Goal: Task Accomplishment & Management: Manage account settings

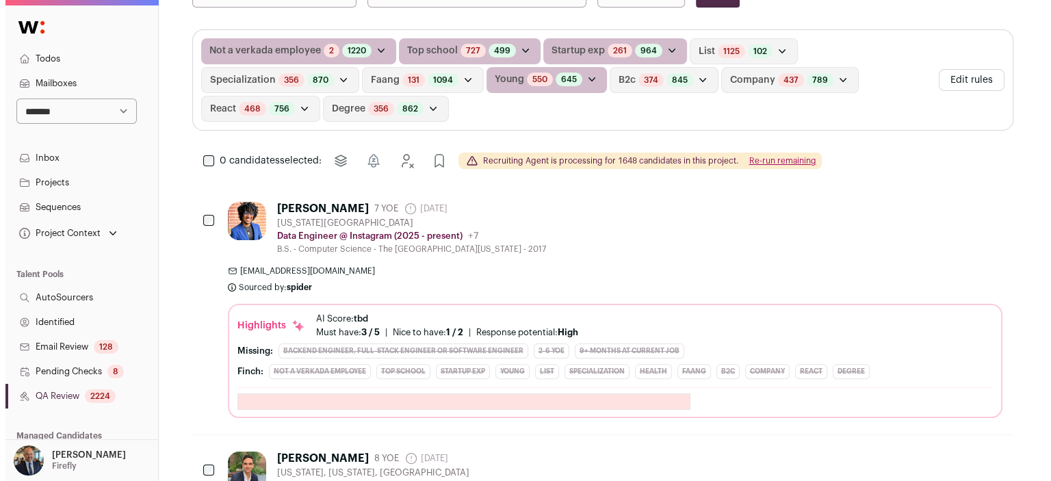
scroll to position [318, 0]
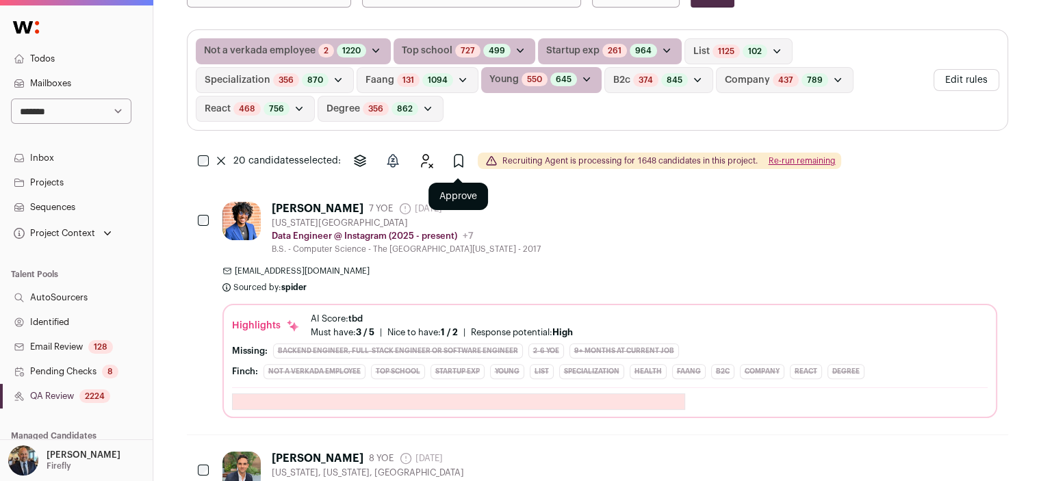
click at [456, 161] on icon "Approve" at bounding box center [458, 161] width 16 height 16
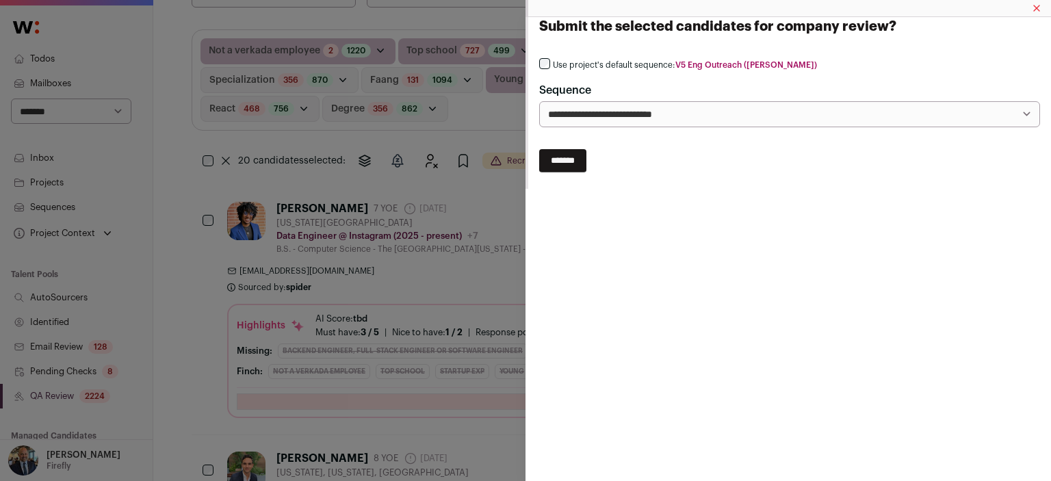
click at [573, 71] on div "**********" at bounding box center [789, 92] width 501 height 69
click at [572, 63] on label "Use project's default sequence: V5 Eng Outreach (Adam)" at bounding box center [685, 65] width 264 height 11
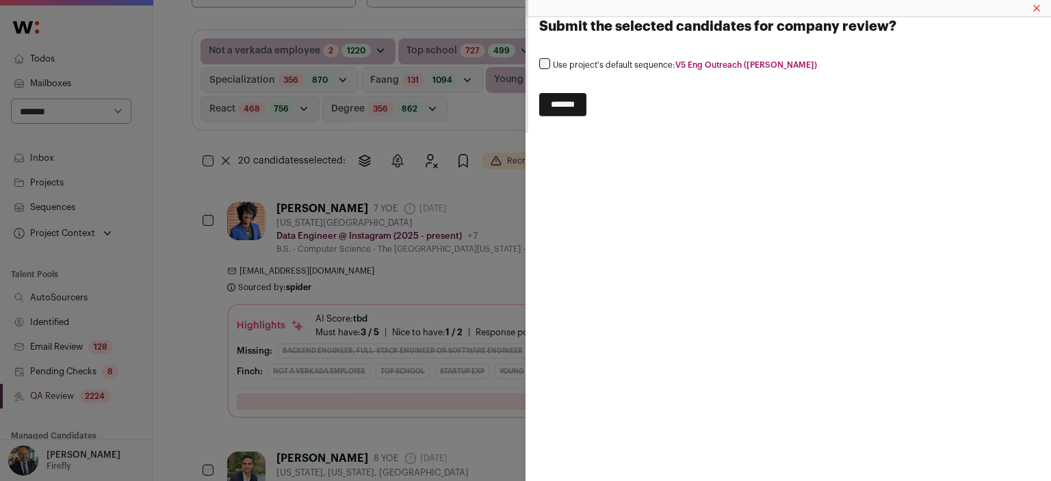
click at [569, 114] on input "*******" at bounding box center [562, 104] width 47 height 23
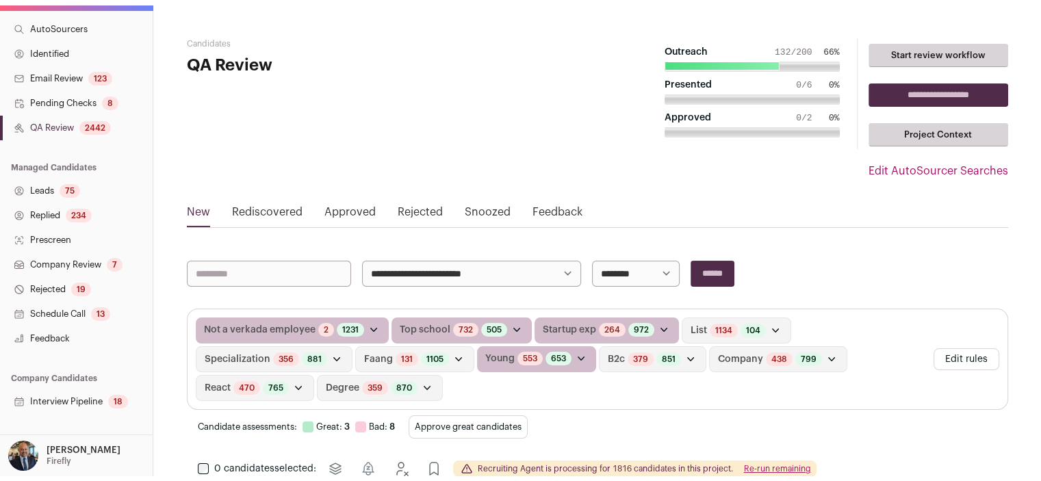
scroll to position [316, 0]
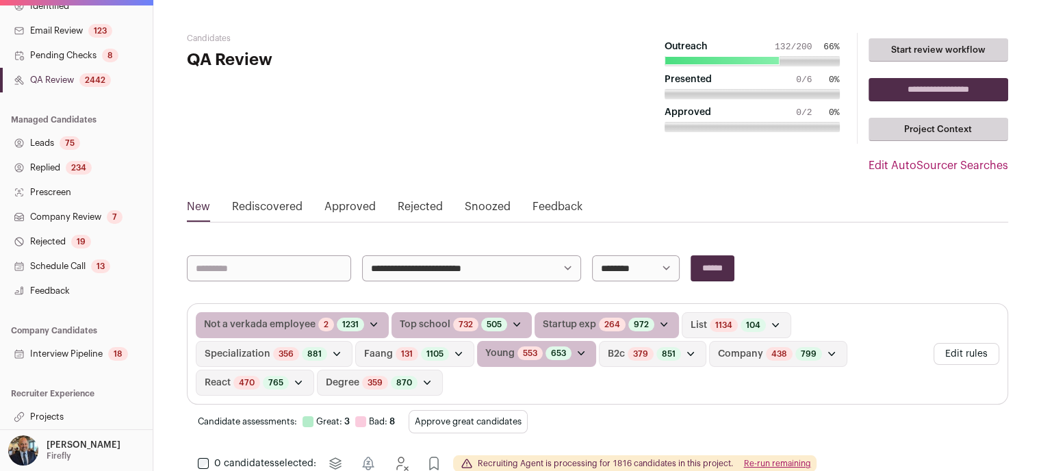
click at [57, 420] on link "Projects" at bounding box center [76, 417] width 153 height 25
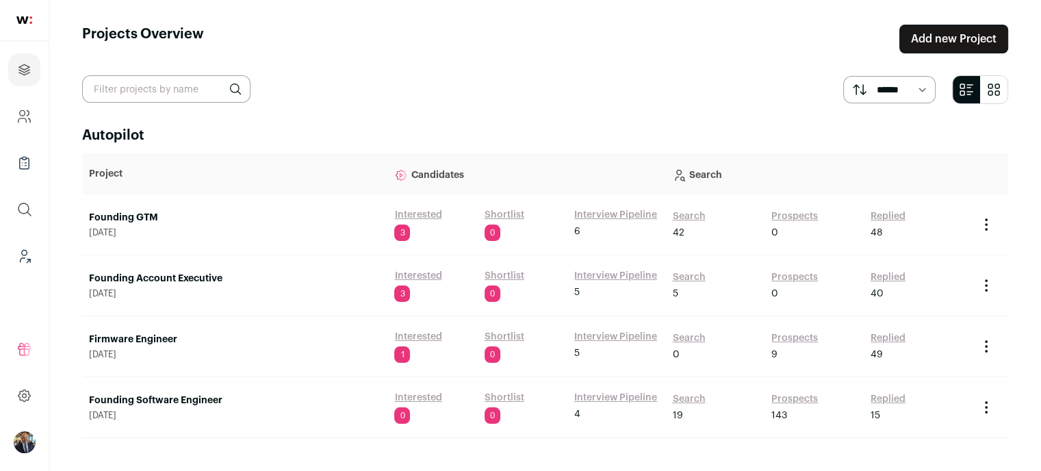
click at [48, 417] on ul "Refer and earn $ User Settings Todos Admin Cookie Preferences Logout" at bounding box center [24, 395] width 49 height 151
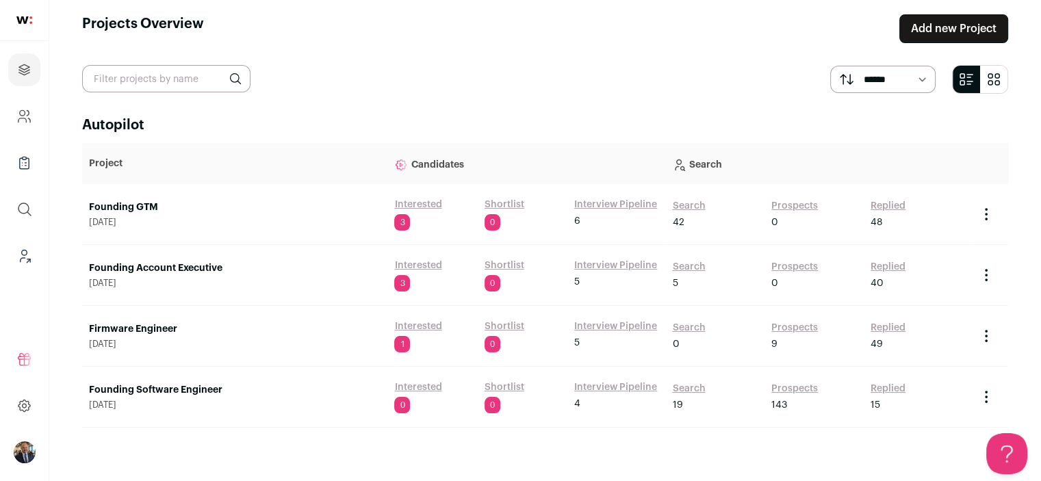
scroll to position [13, 0]
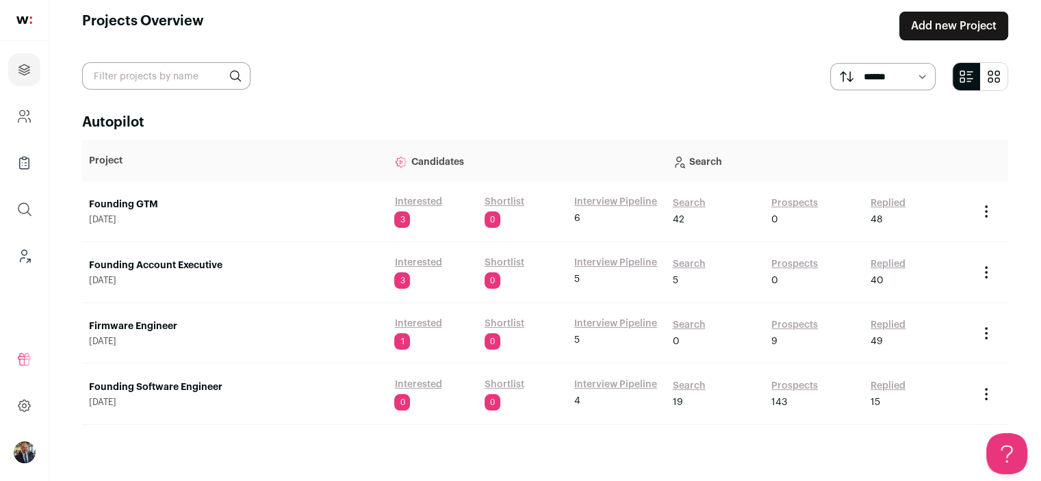
click at [787, 388] on link "Prospects" at bounding box center [794, 386] width 47 height 14
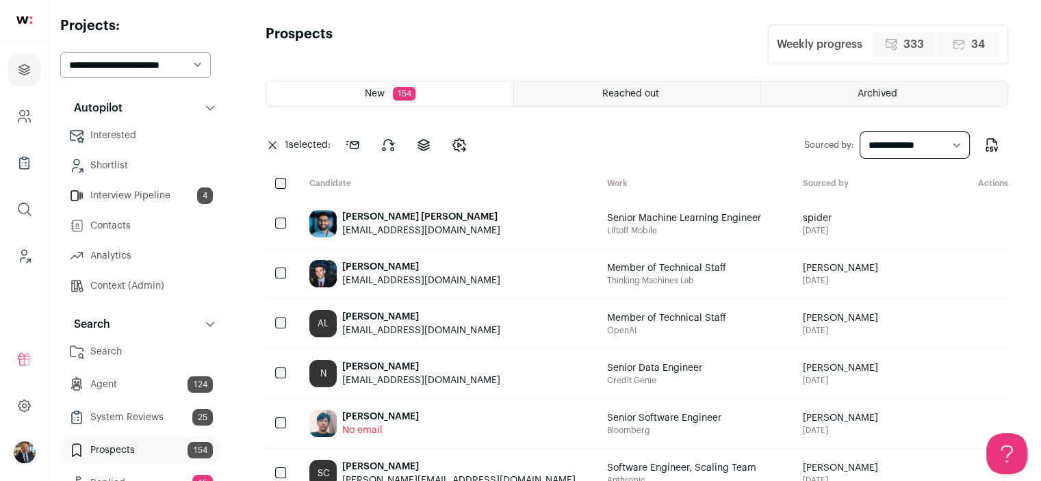
click at [281, 215] on div at bounding box center [282, 223] width 33 height 49
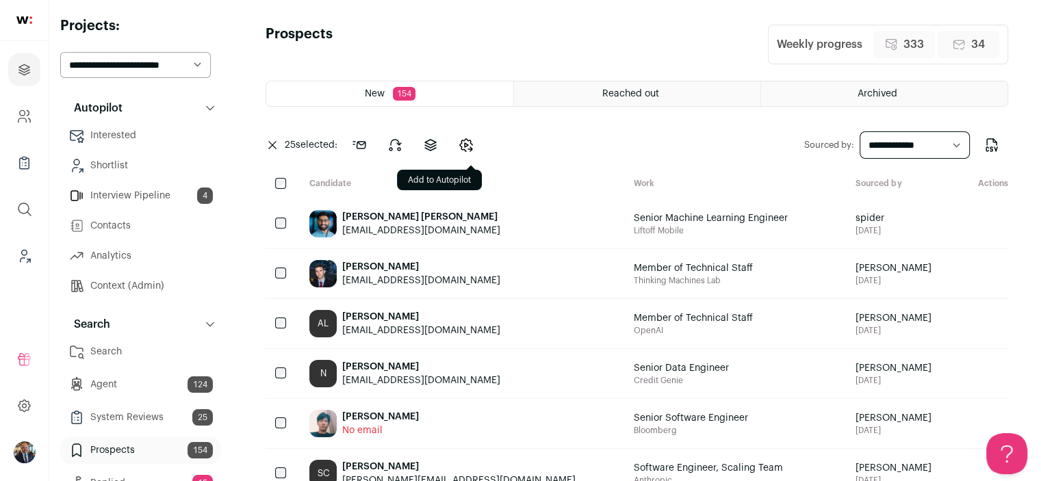
click at [472, 144] on icon "Change candidates stage" at bounding box center [466, 145] width 12 height 12
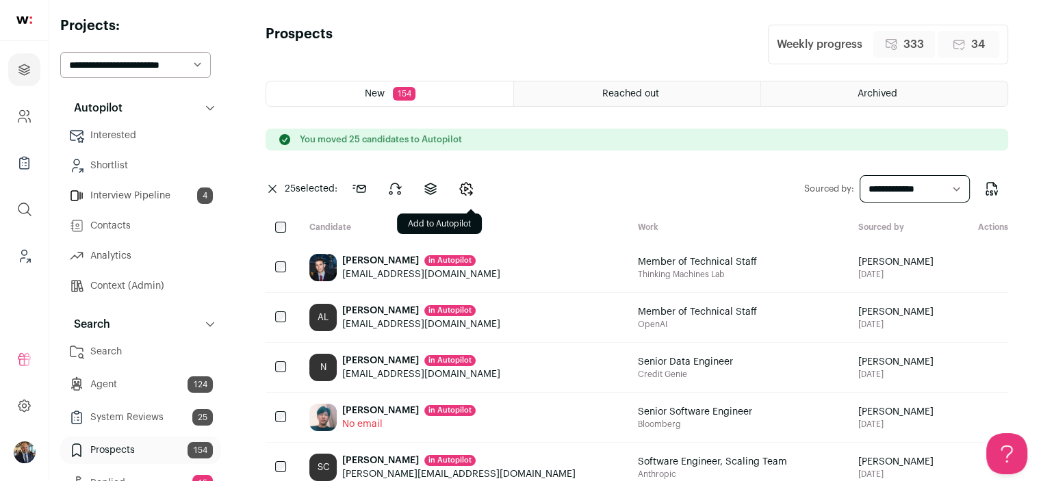
click at [472, 187] on icon "Change candidates stage" at bounding box center [466, 189] width 16 height 16
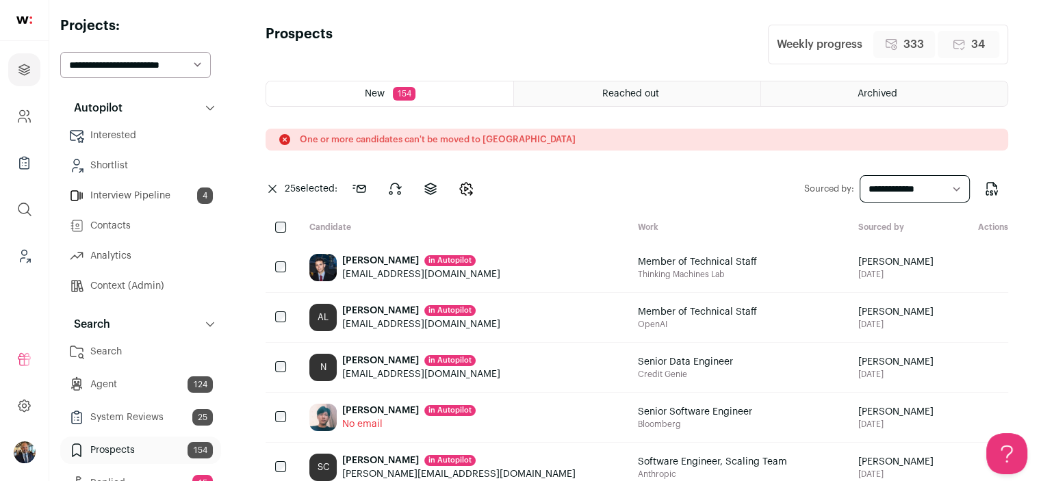
click at [469, 186] on icon "Change candidates stage" at bounding box center [467, 189] width 16 height 16
click at [473, 190] on icon "Change candidates stage" at bounding box center [465, 189] width 16 height 16
click at [396, 95] on span "154" at bounding box center [404, 94] width 23 height 14
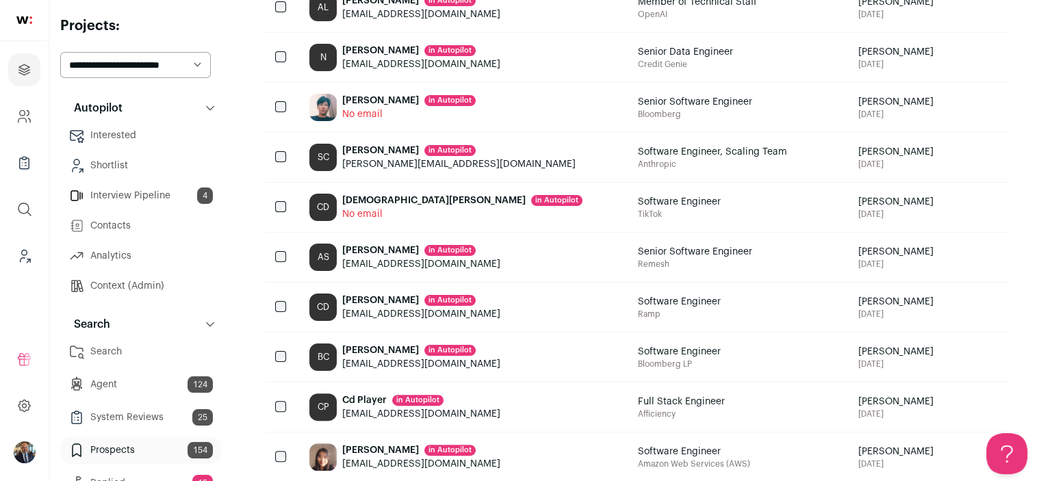
scroll to position [274, 0]
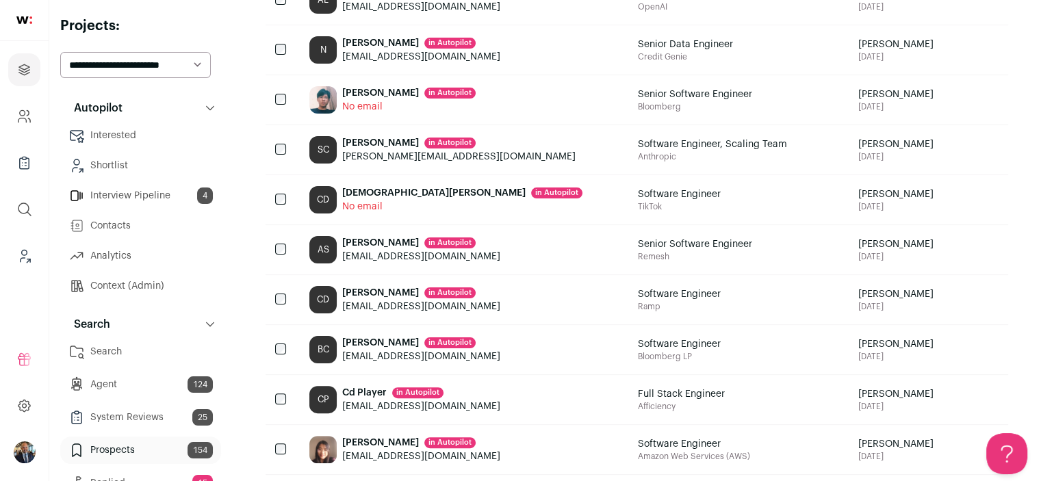
click at [286, 197] on div at bounding box center [282, 199] width 33 height 49
click at [281, 104] on div at bounding box center [282, 99] width 33 height 49
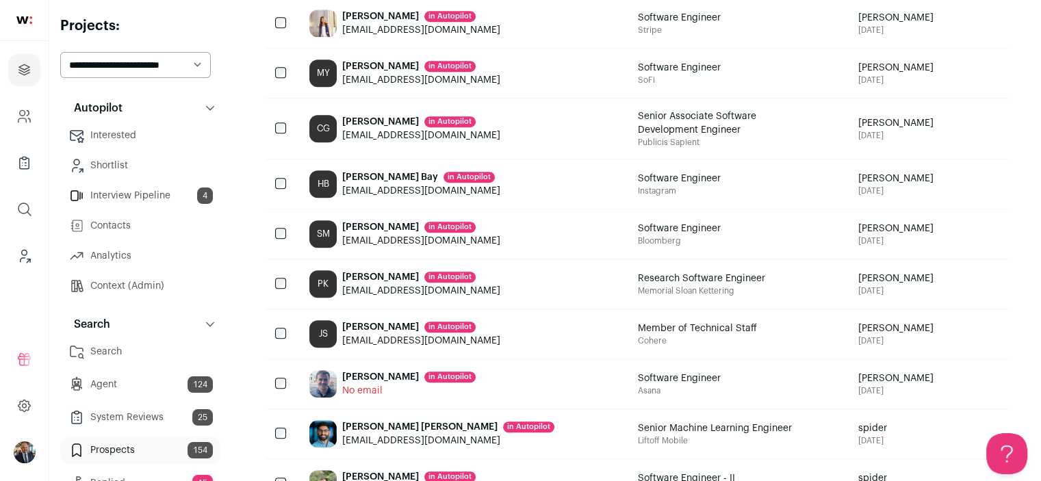
scroll to position [1043, 0]
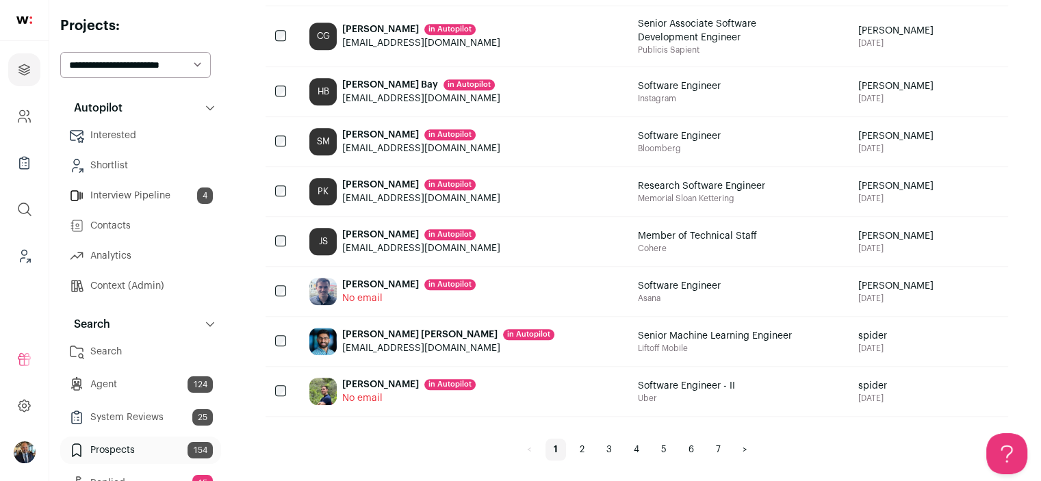
click at [279, 279] on div at bounding box center [282, 291] width 33 height 49
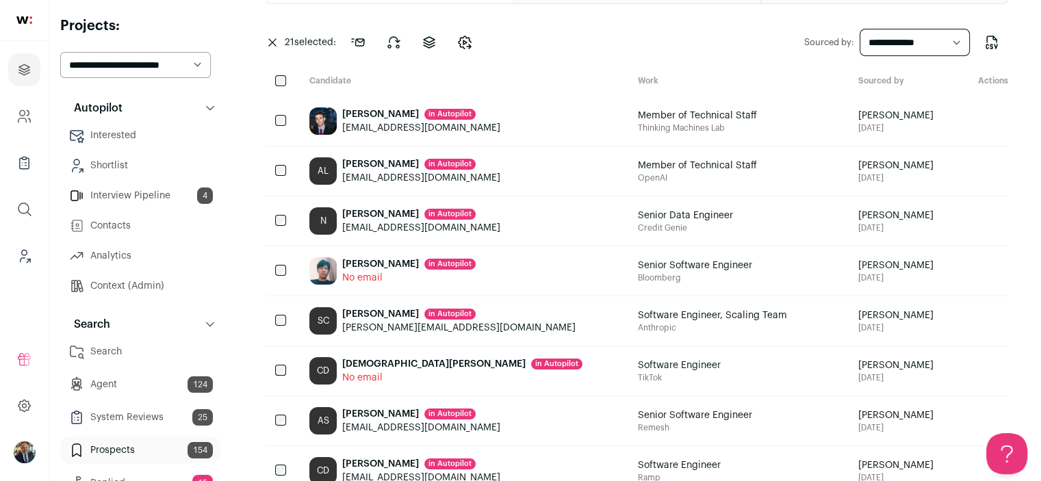
scroll to position [0, 0]
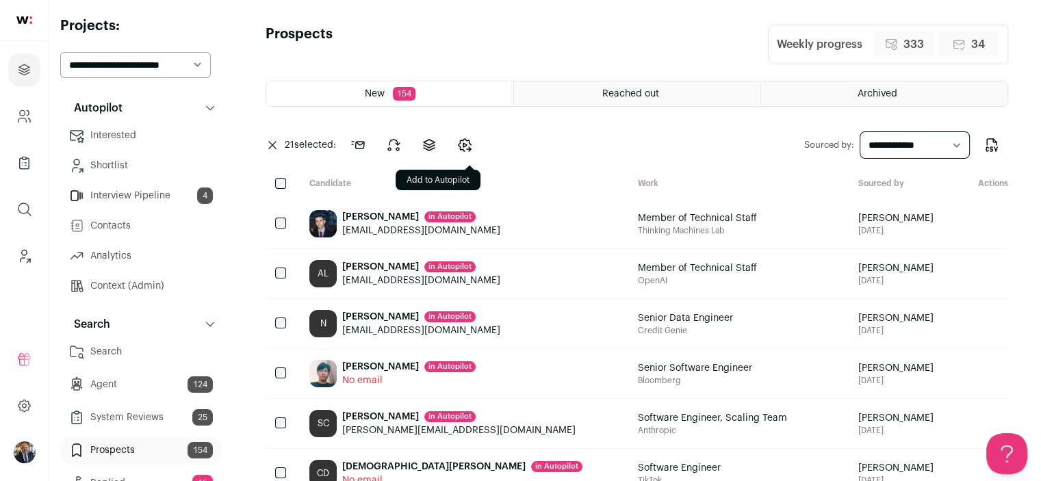
click at [459, 144] on icon "Change candidates stage" at bounding box center [465, 145] width 16 height 16
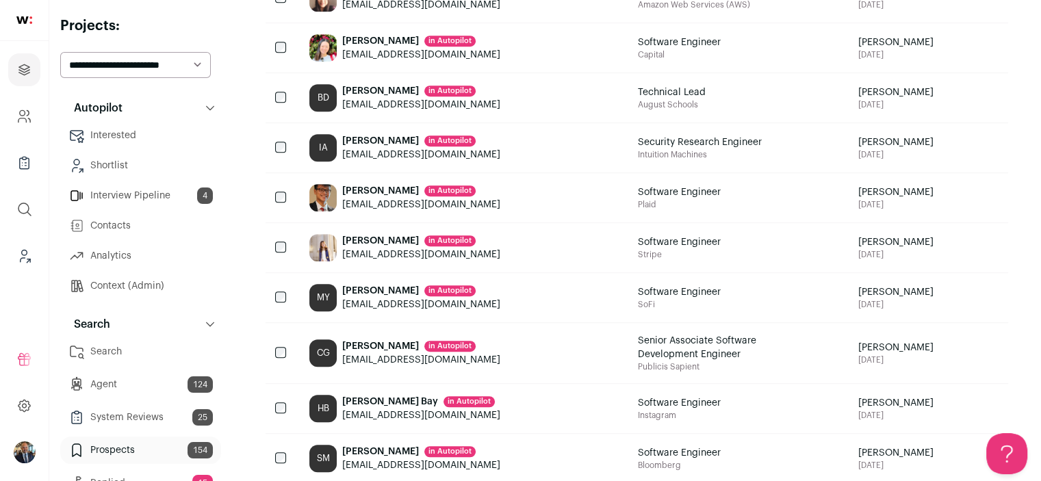
scroll to position [1086, 0]
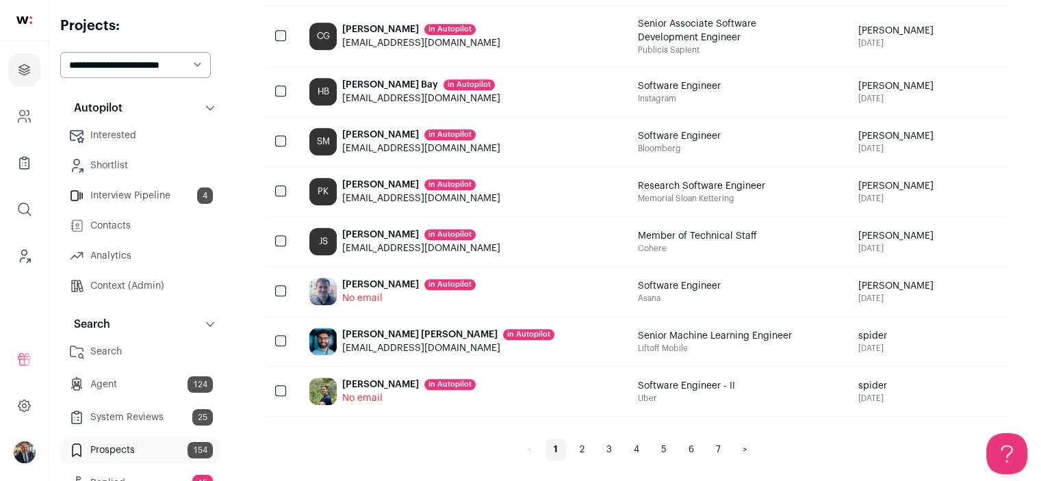
click at [578, 446] on link "2" at bounding box center [582, 450] width 21 height 22
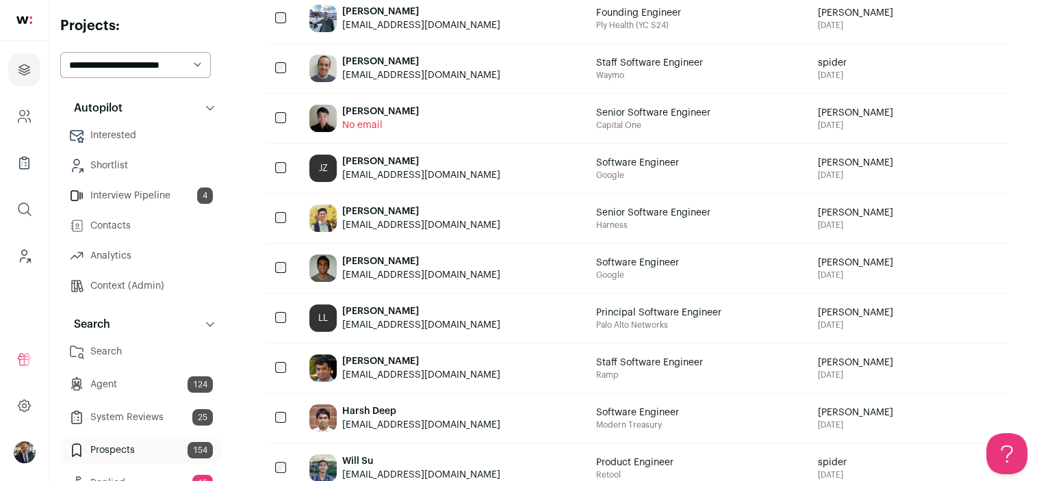
scroll to position [5, 0]
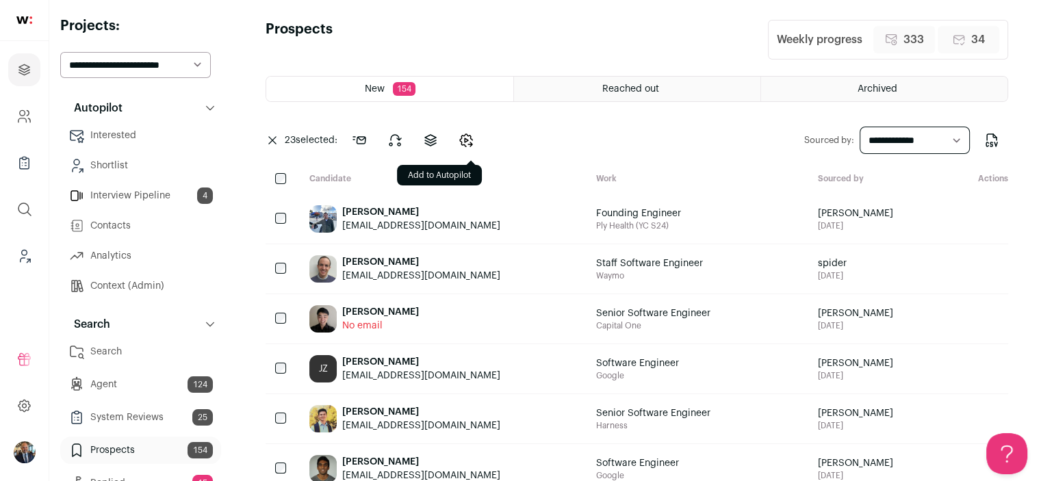
click at [468, 141] on icon "Change candidates stage" at bounding box center [466, 140] width 3 height 4
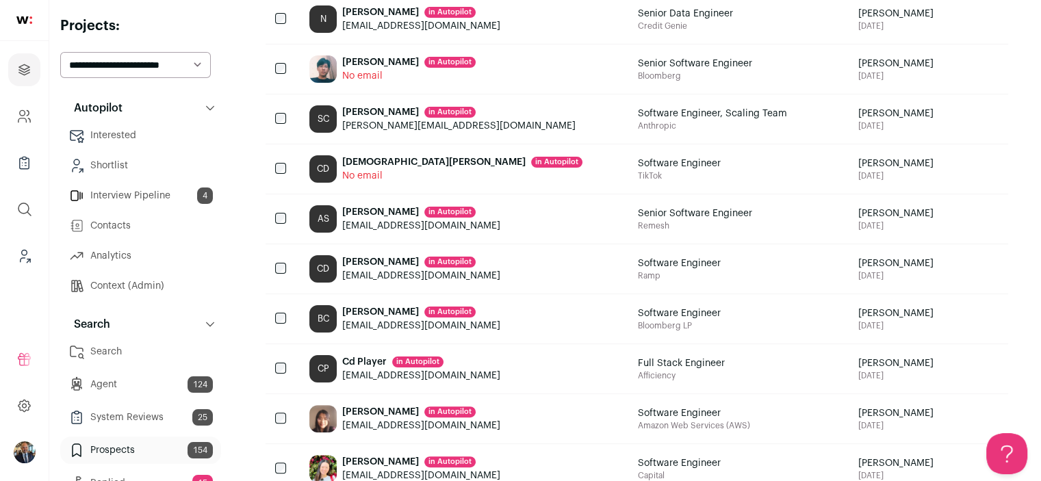
scroll to position [128, 0]
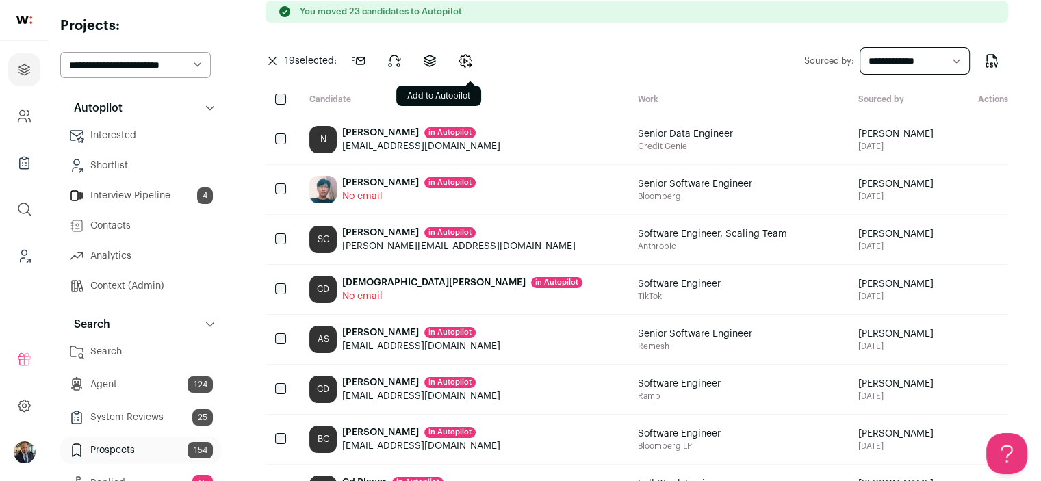
click at [466, 68] on button "Change candidates stage" at bounding box center [465, 60] width 33 height 33
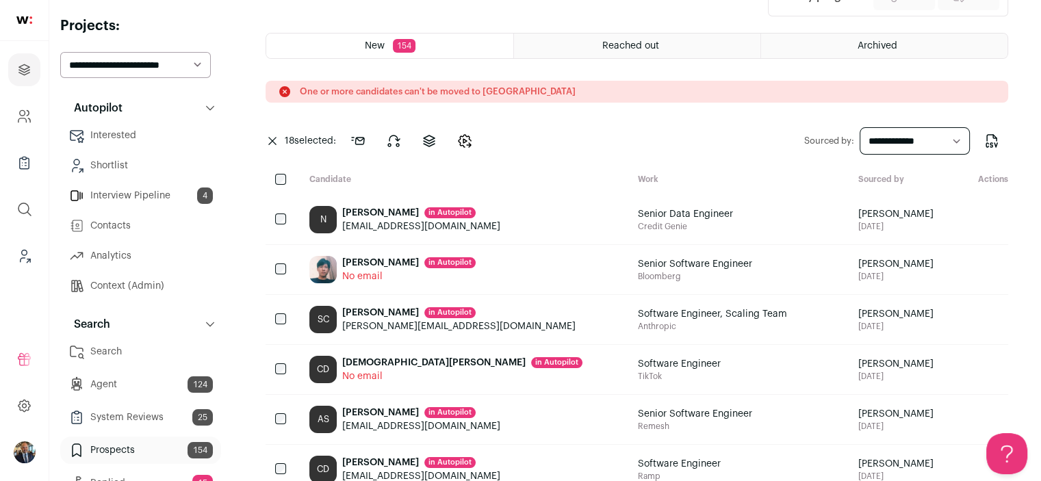
scroll to position [0, 0]
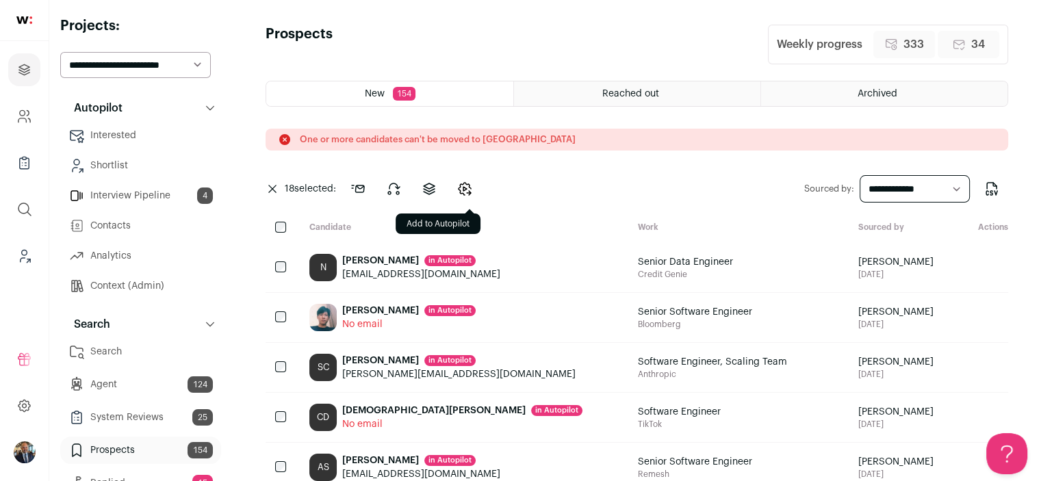
click at [471, 188] on icon "Change candidates stage" at bounding box center [465, 189] width 12 height 12
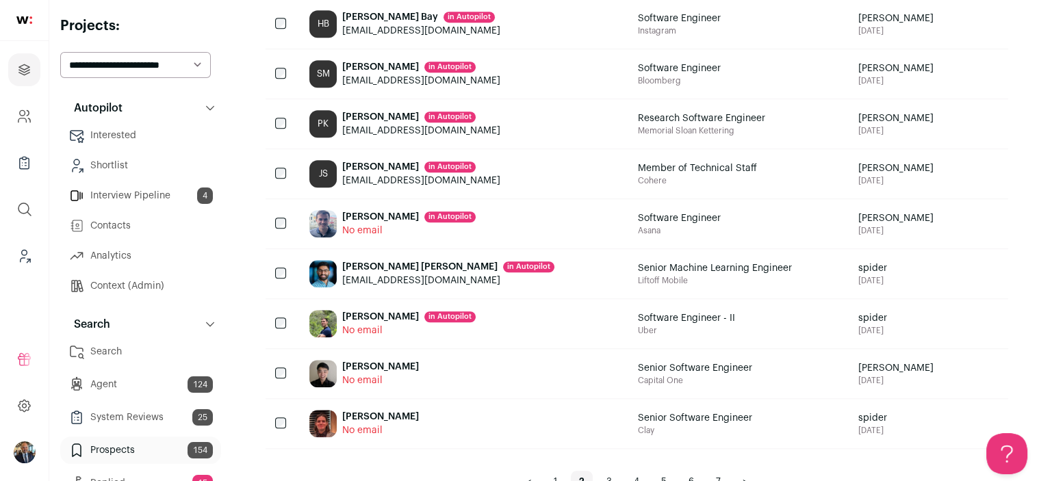
scroll to position [1086, 0]
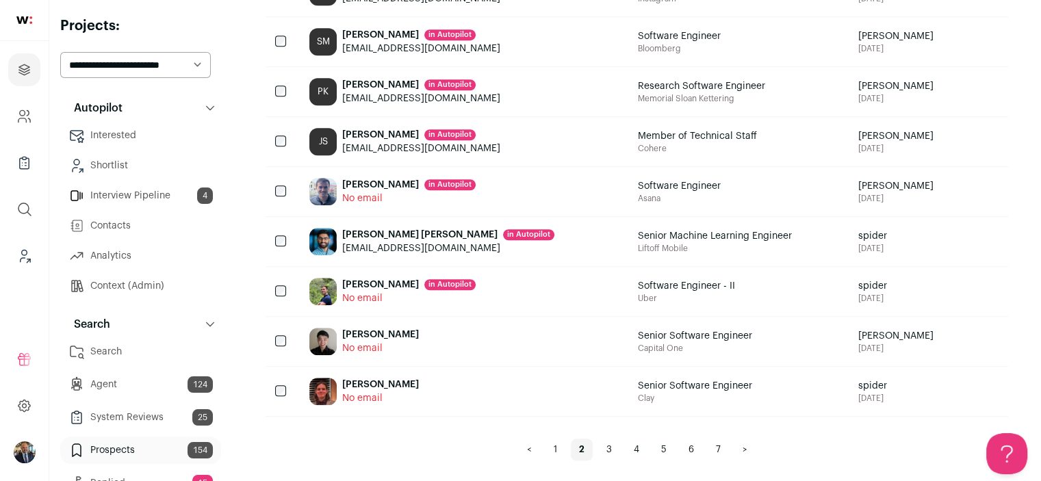
click at [611, 445] on link "3" at bounding box center [609, 450] width 22 height 22
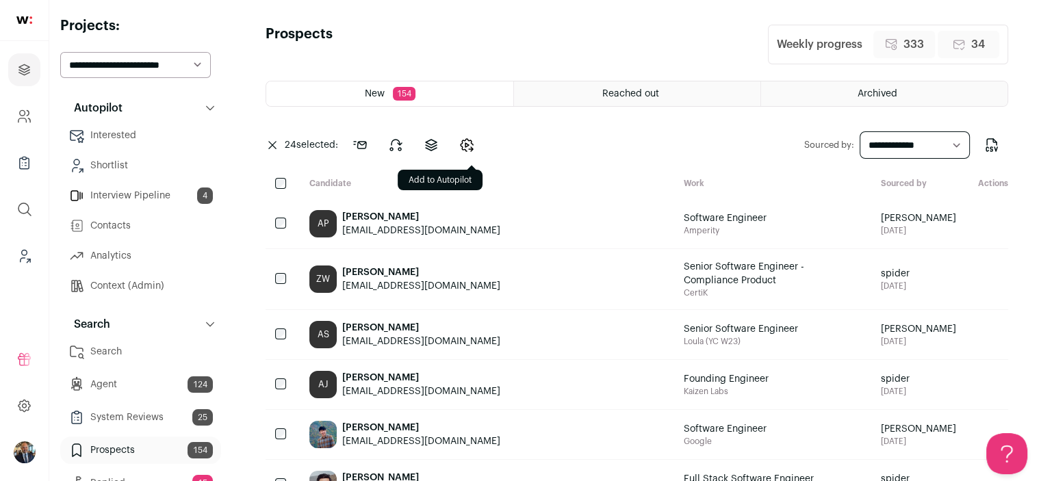
click at [465, 142] on icon "Change candidates stage" at bounding box center [467, 145] width 16 height 16
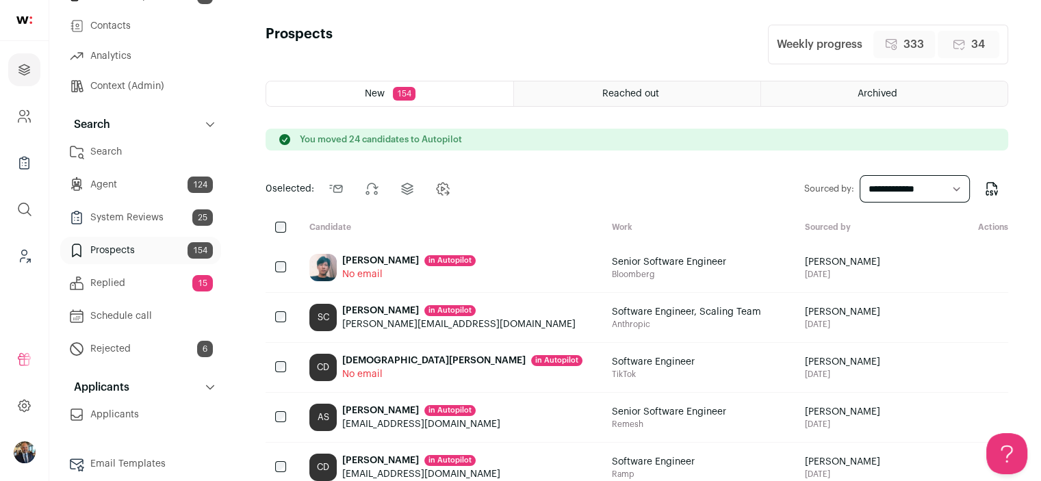
scroll to position [205, 0]
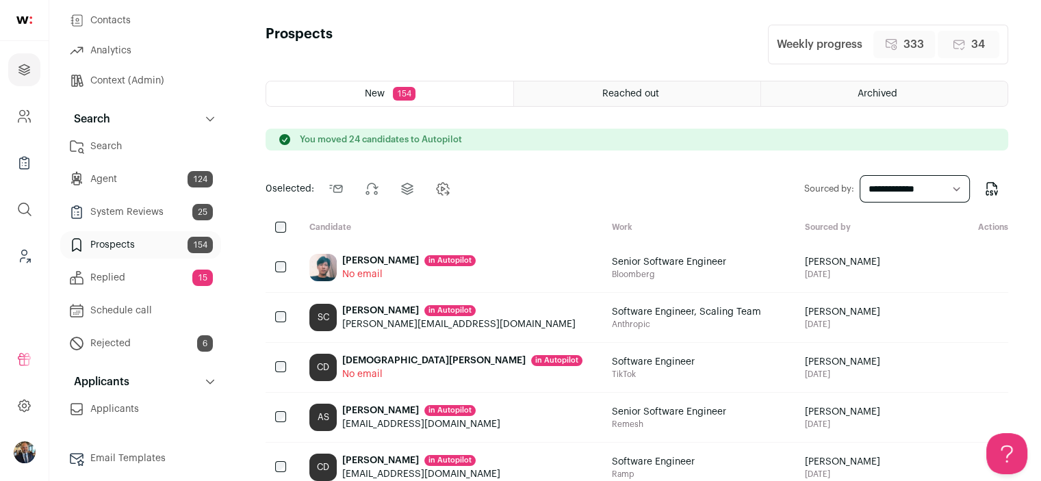
click at [129, 147] on link "Search" at bounding box center [140, 146] width 161 height 27
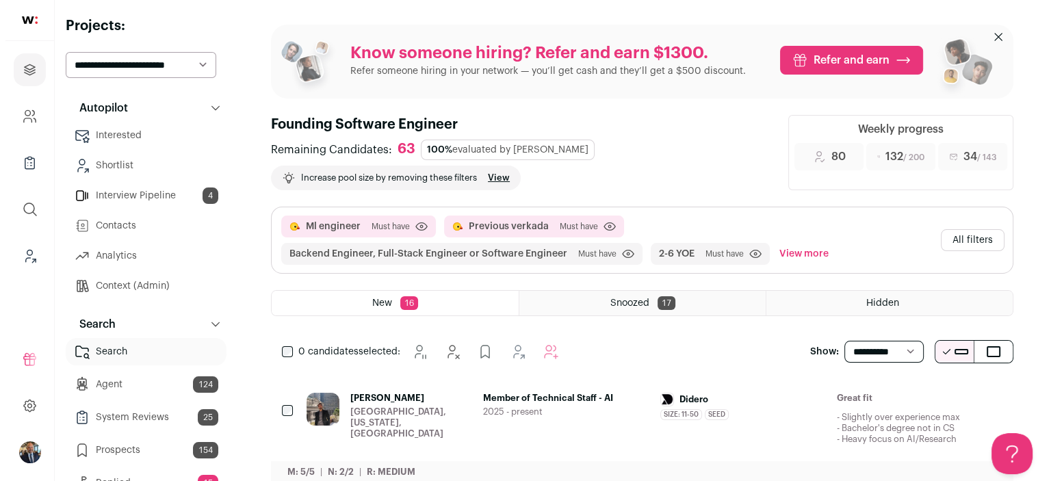
scroll to position [68, 0]
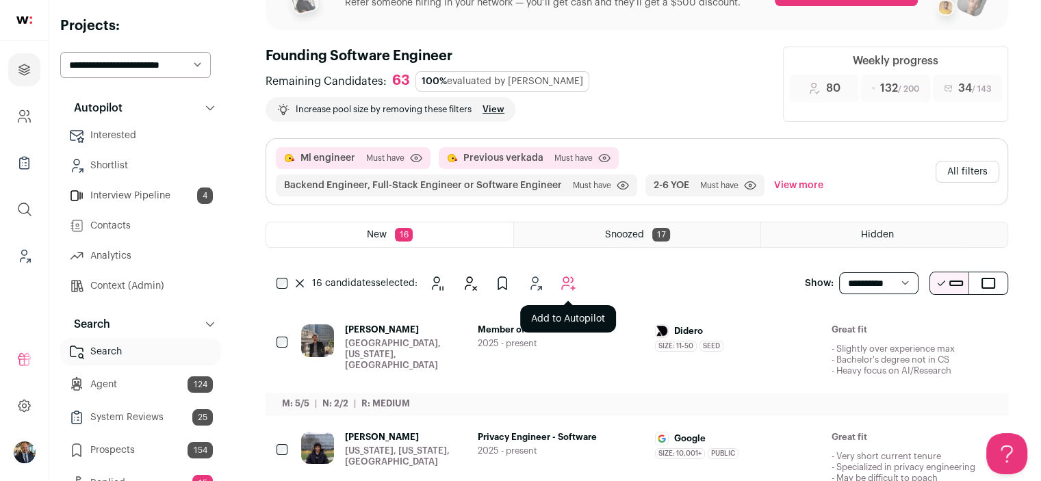
click at [574, 289] on icon "Add to Autopilot" at bounding box center [568, 283] width 16 height 16
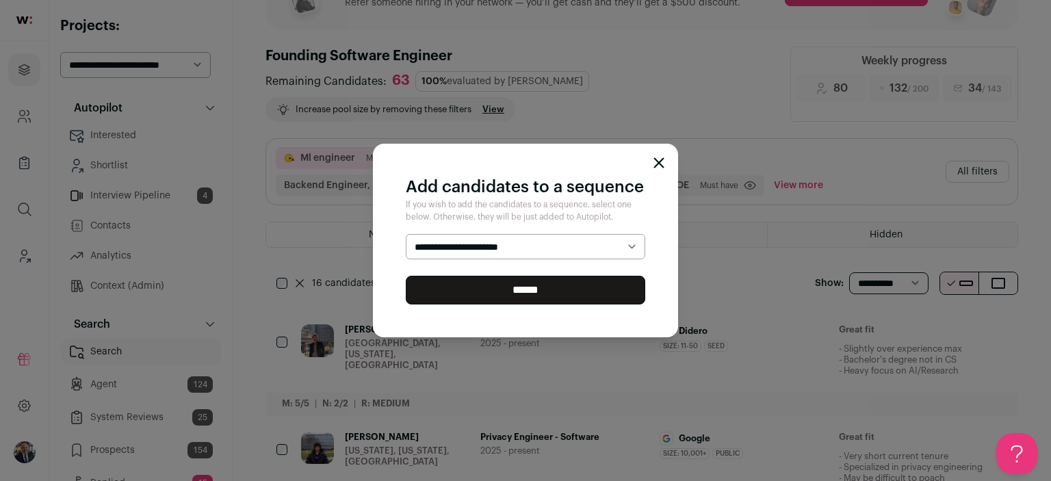
select select "*****"
click at [406, 234] on select "**********" at bounding box center [526, 247] width 240 height 26
click at [546, 296] on input "******" at bounding box center [526, 290] width 240 height 29
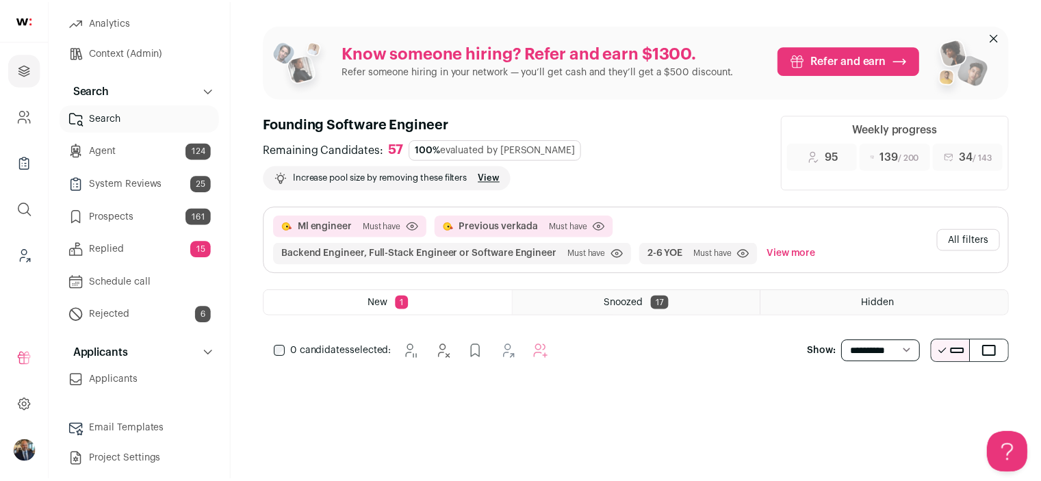
scroll to position [242, 0]
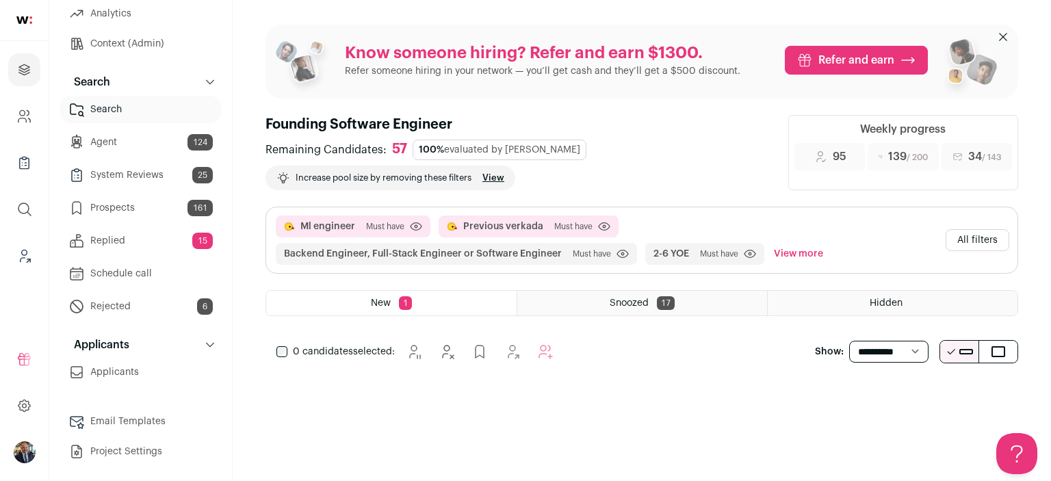
click at [137, 220] on link "Prospects 161" at bounding box center [140, 207] width 161 height 27
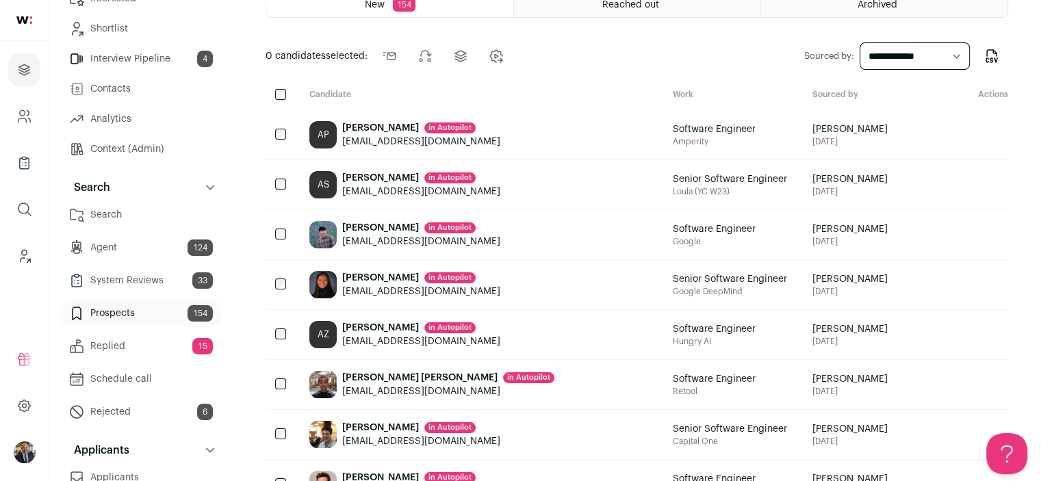
scroll to position [68, 0]
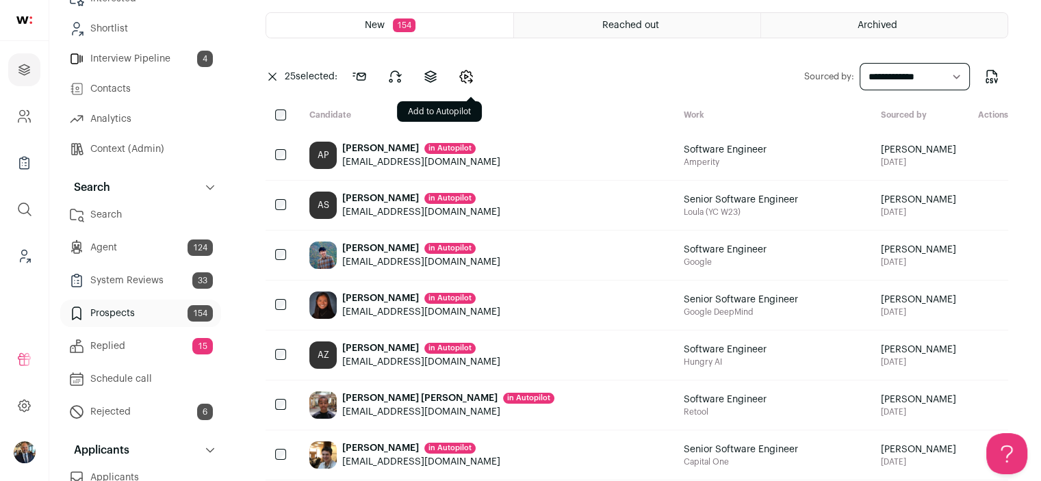
click at [467, 78] on icon "Change candidates stage" at bounding box center [466, 77] width 3 height 4
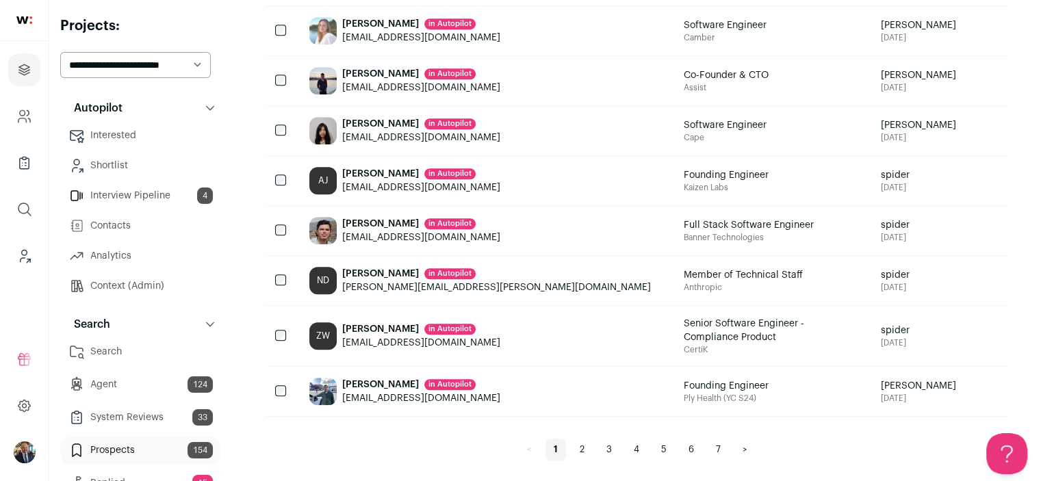
scroll to position [0, 0]
click at [30, 253] on icon "Leads (Backoffice)" at bounding box center [24, 256] width 16 height 16
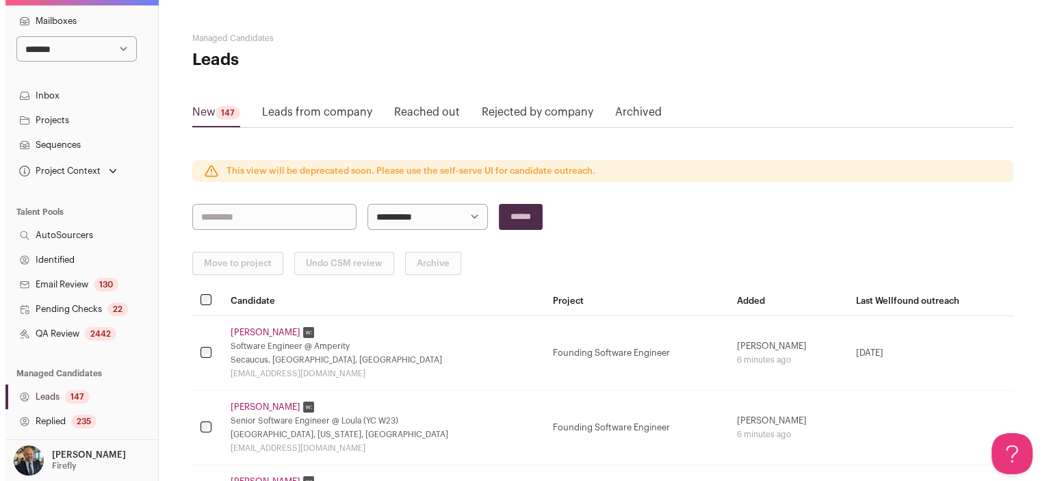
scroll to position [137, 0]
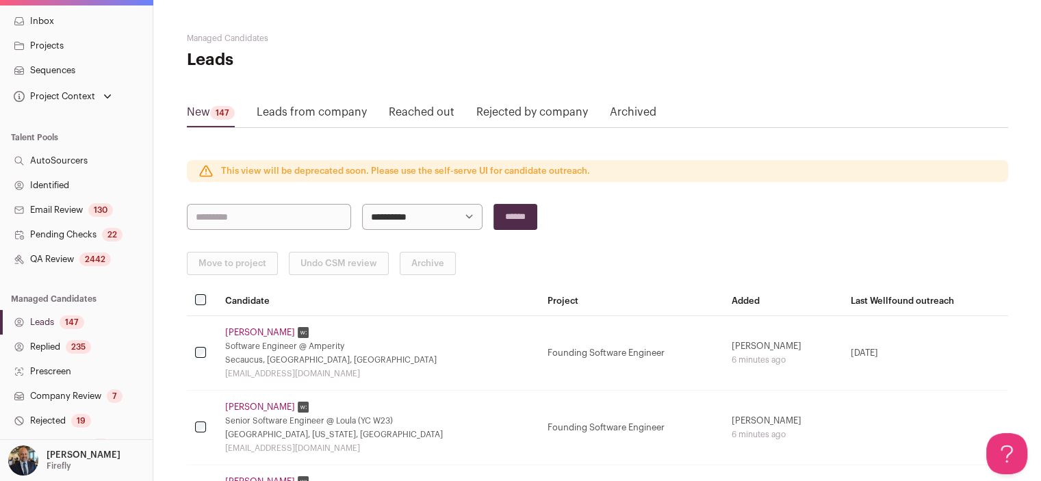
click at [81, 255] on div "2442" at bounding box center [94, 260] width 31 height 14
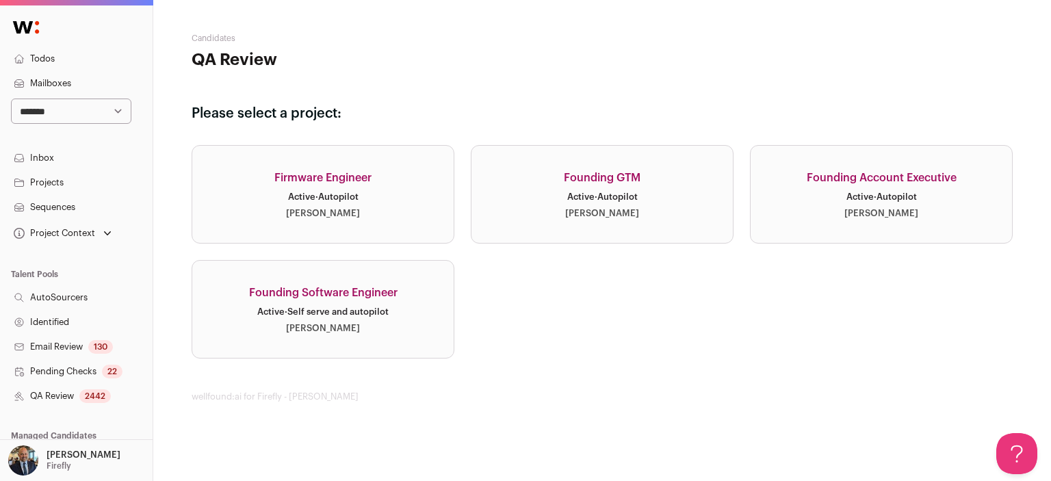
click at [342, 315] on div "Active · Self serve and autopilot" at bounding box center [322, 312] width 131 height 11
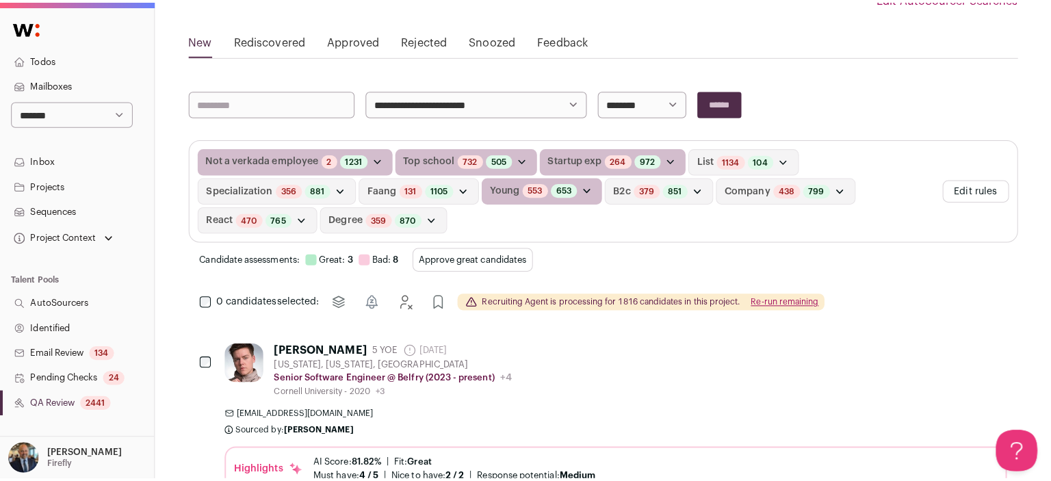
scroll to position [274, 0]
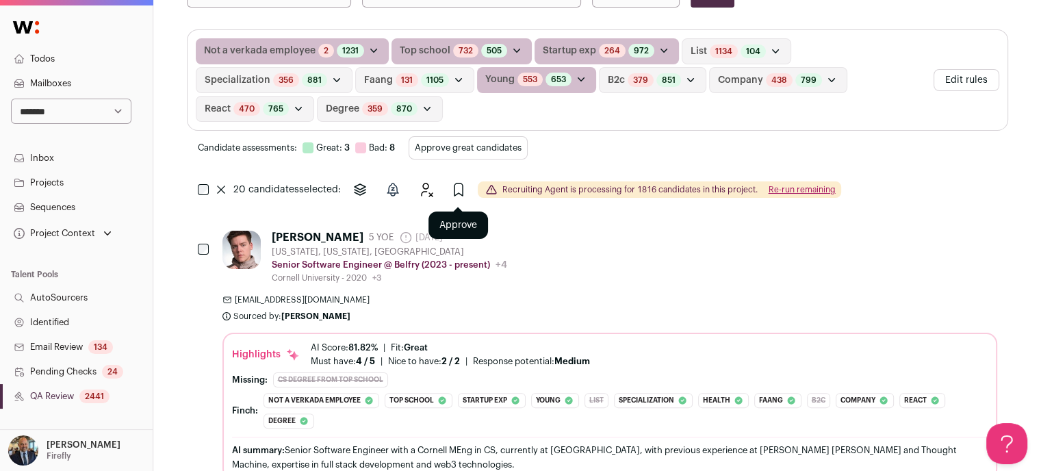
click at [455, 190] on icon "Approve" at bounding box center [458, 189] width 16 height 16
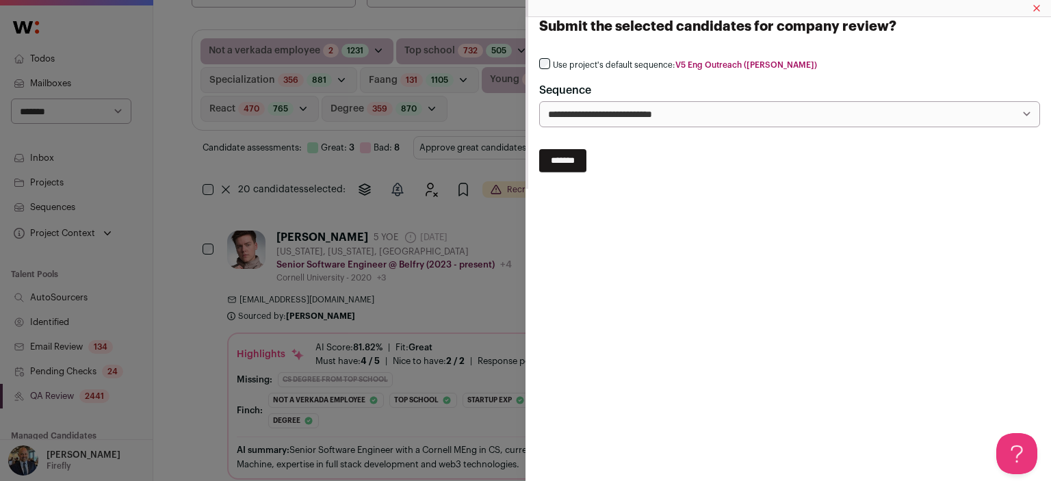
click at [578, 66] on label "Use project's default sequence: V5 Eng Outreach (Adam)" at bounding box center [685, 65] width 264 height 11
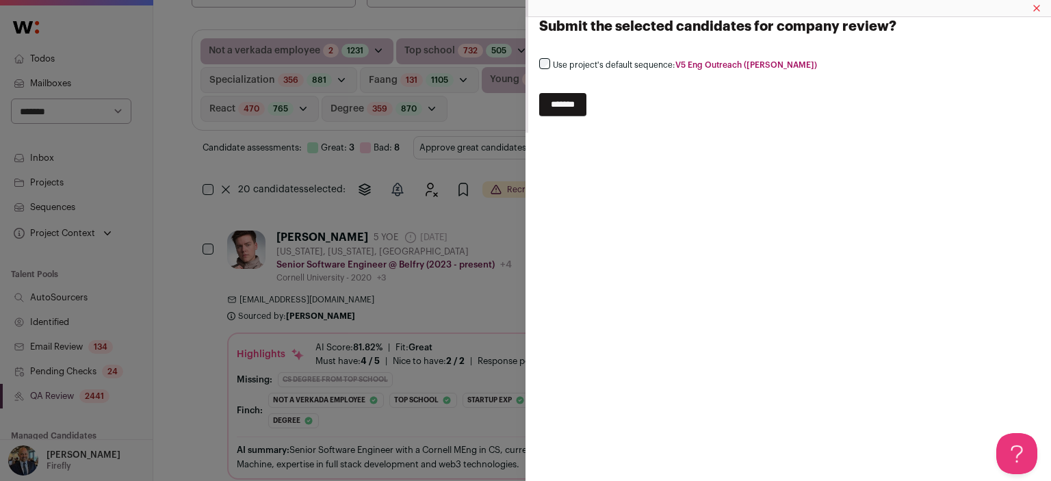
click at [580, 107] on input "*******" at bounding box center [562, 104] width 47 height 23
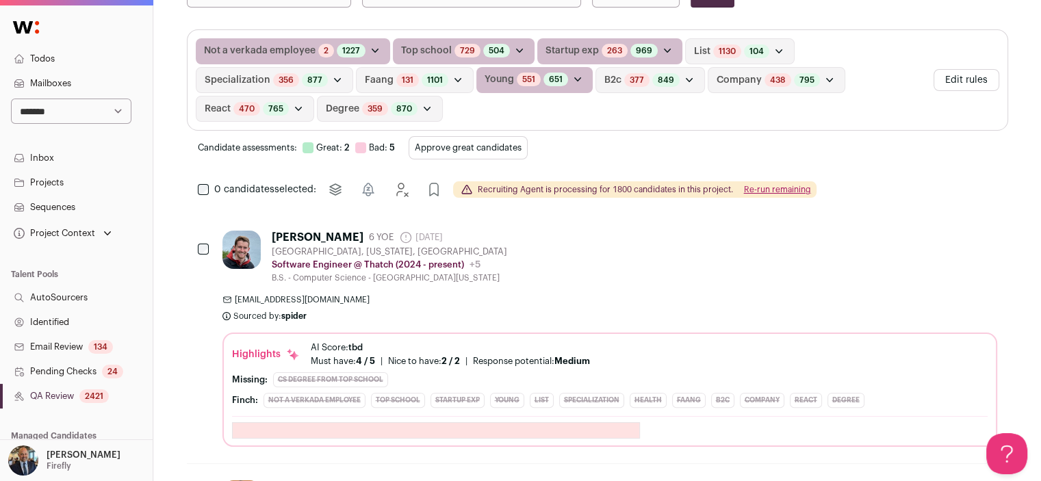
scroll to position [0, 0]
